Goal: Information Seeking & Learning: Learn about a topic

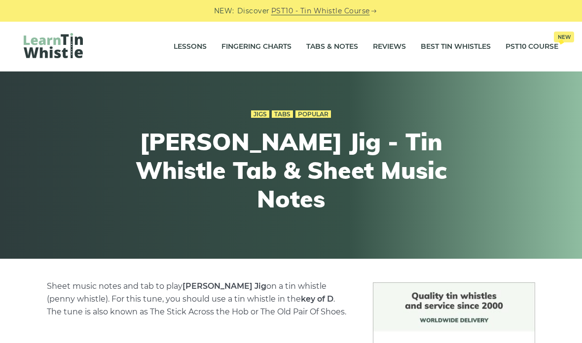
click at [341, 45] on link "Tabs & Notes" at bounding box center [332, 47] width 52 height 25
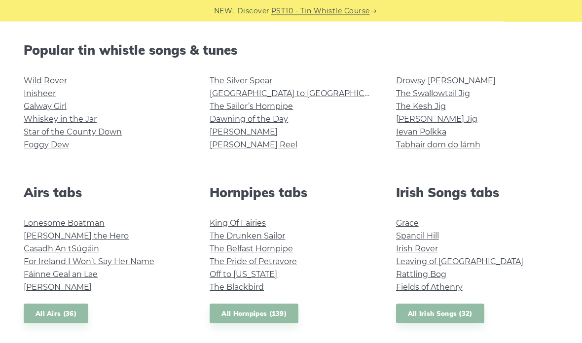
scroll to position [242, 0]
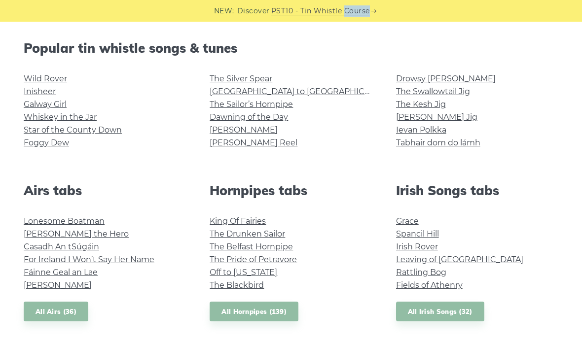
click at [30, 93] on link "Inisheer" at bounding box center [40, 91] width 32 height 9
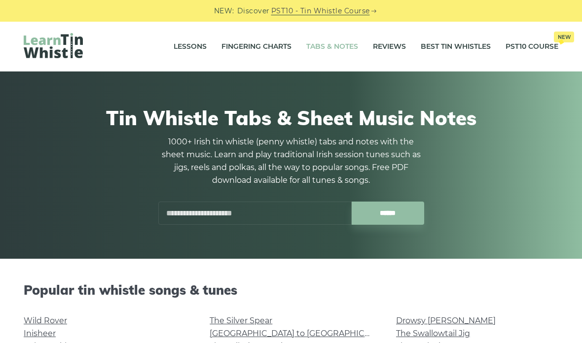
scroll to position [282, 0]
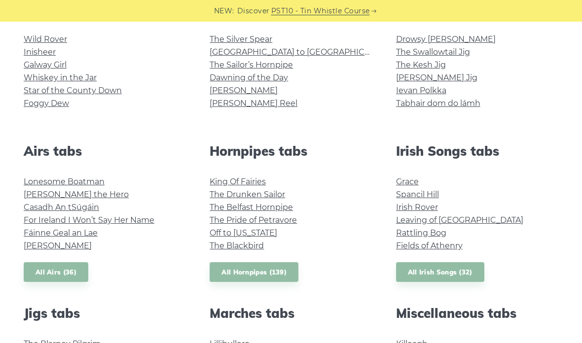
click at [57, 106] on link "Foggy Dew" at bounding box center [46, 103] width 45 height 9
click at [284, 66] on link "The Sailor’s Hornpipe" at bounding box center [251, 64] width 83 height 9
click at [234, 90] on link "[PERSON_NAME]" at bounding box center [244, 90] width 68 height 9
click at [256, 105] on link "[PERSON_NAME] Reel" at bounding box center [254, 103] width 88 height 9
click at [468, 56] on link "The Swallowtail Jig" at bounding box center [433, 51] width 74 height 9
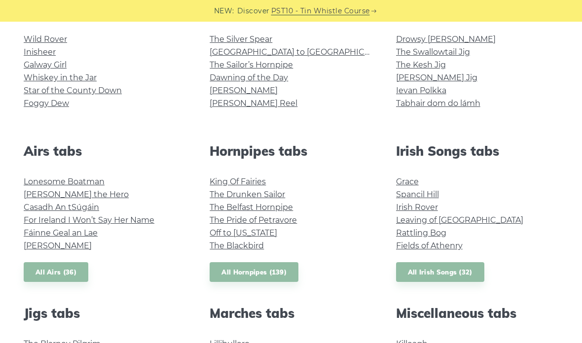
click at [429, 68] on link "The Kesh Jig" at bounding box center [421, 64] width 50 height 9
click at [428, 93] on link "Ievan Polkka" at bounding box center [421, 90] width 50 height 9
click at [288, 220] on link "The Pride of Petravore" at bounding box center [253, 219] width 87 height 9
click at [247, 250] on link "The Blackbird" at bounding box center [237, 245] width 54 height 9
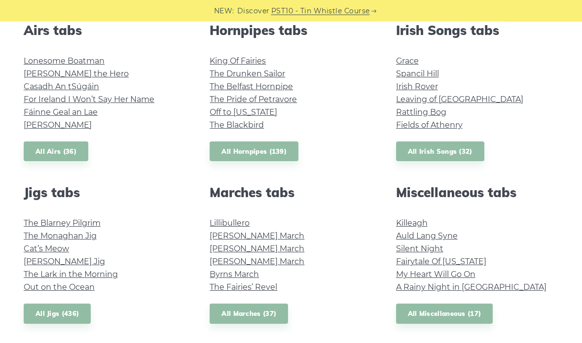
scroll to position [402, 0]
click at [35, 261] on link "Fraher’s Jig" at bounding box center [64, 261] width 81 height 9
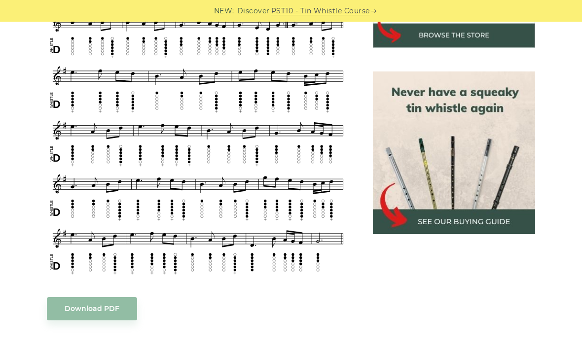
scroll to position [393, 0]
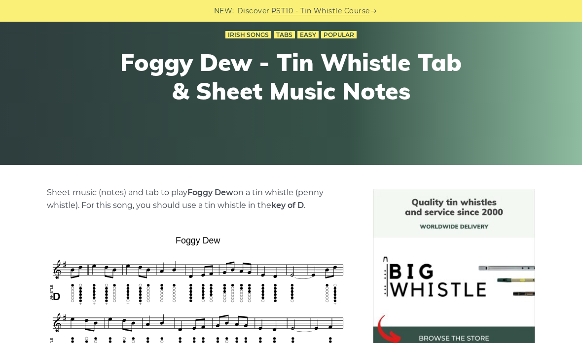
scroll to position [86, 0]
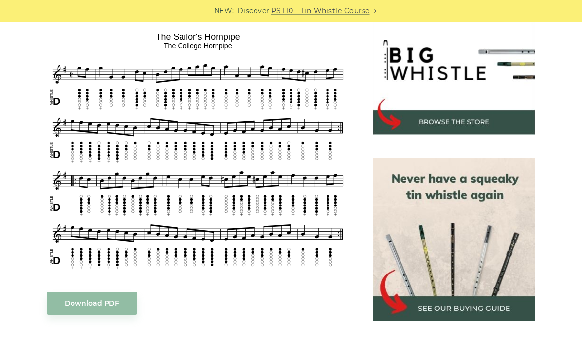
scroll to position [308, 0]
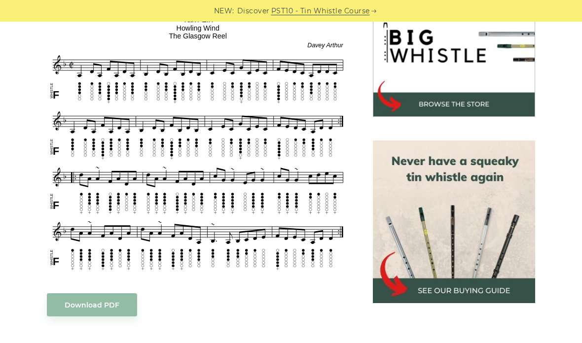
scroll to position [337, 0]
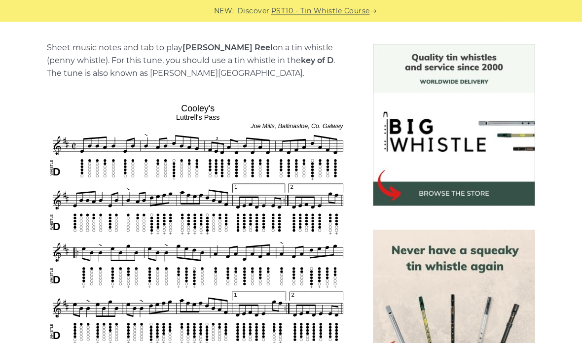
scroll to position [232, 0]
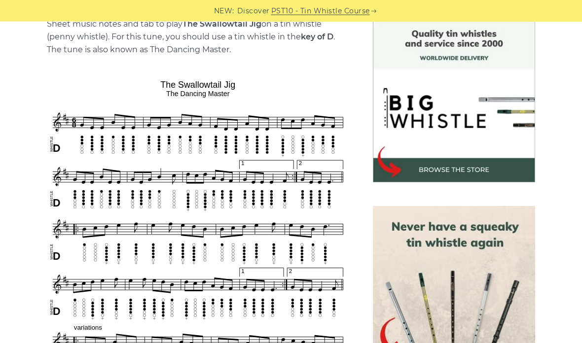
scroll to position [314, 0]
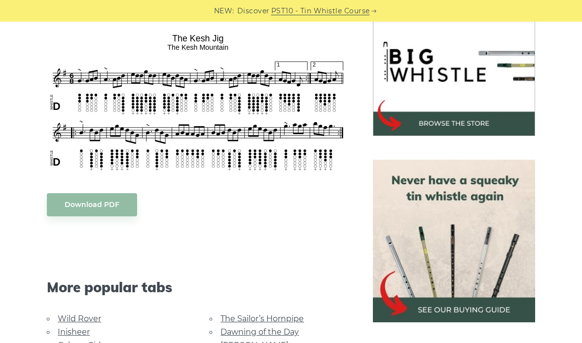
scroll to position [319, 0]
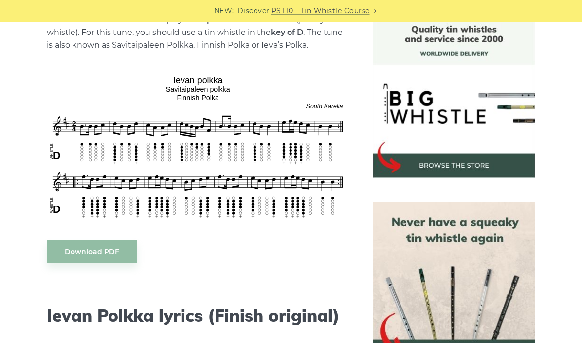
scroll to position [259, 0]
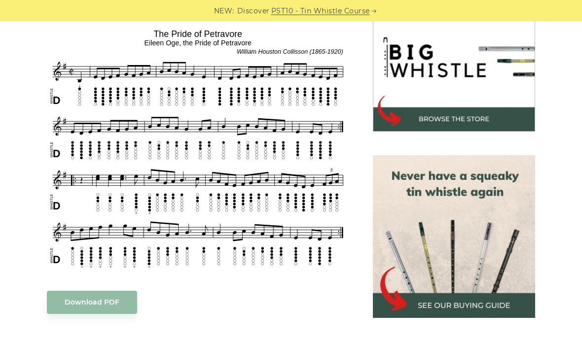
scroll to position [320, 0]
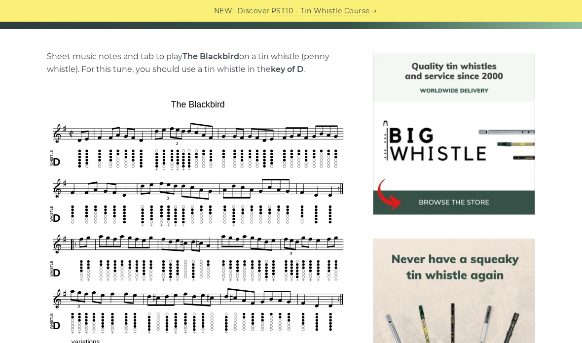
scroll to position [213, 0]
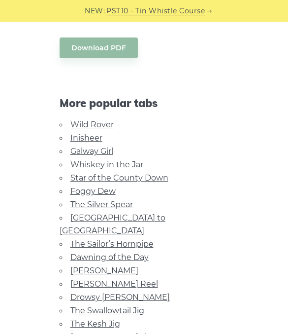
scroll to position [295, 0]
